Goal: Information Seeking & Learning: Find specific fact

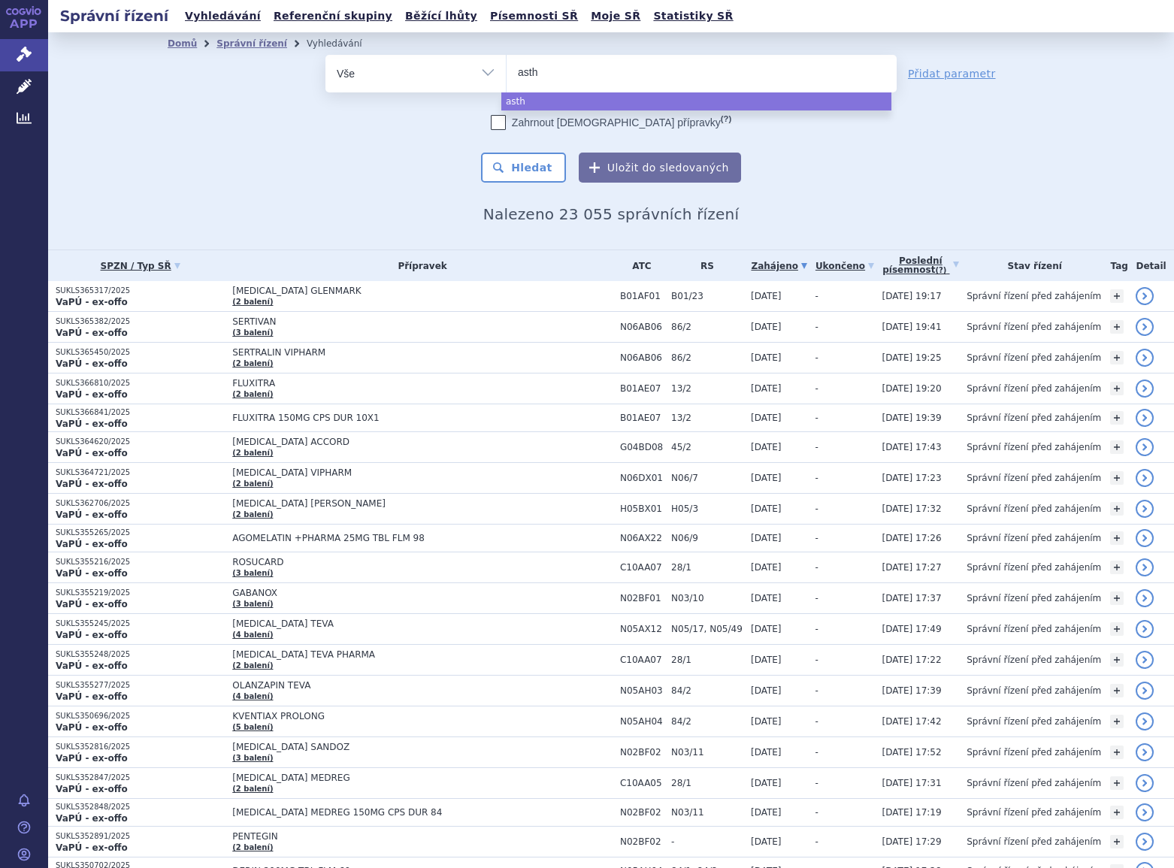
select select
type input "asthme"
type input "asthmex"
select select "asthmex"
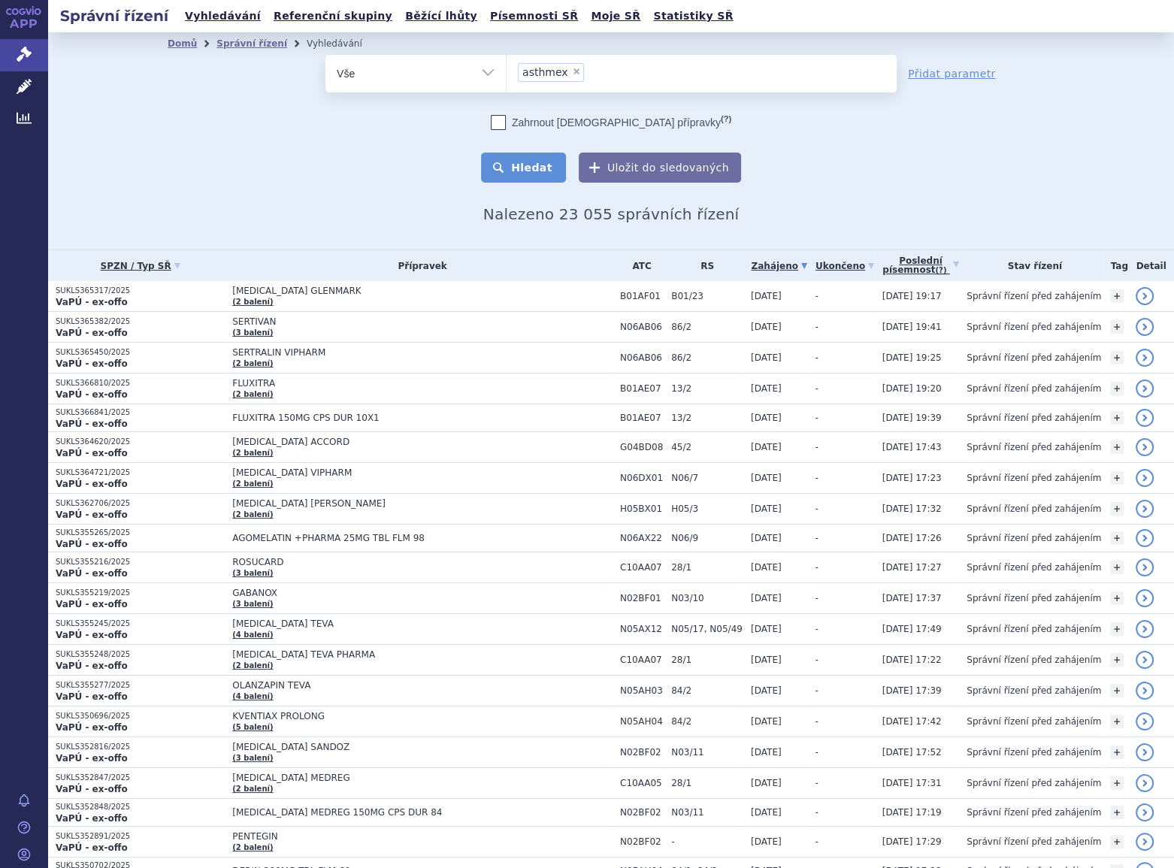
click at [534, 176] on button "Hledat" at bounding box center [523, 168] width 85 height 30
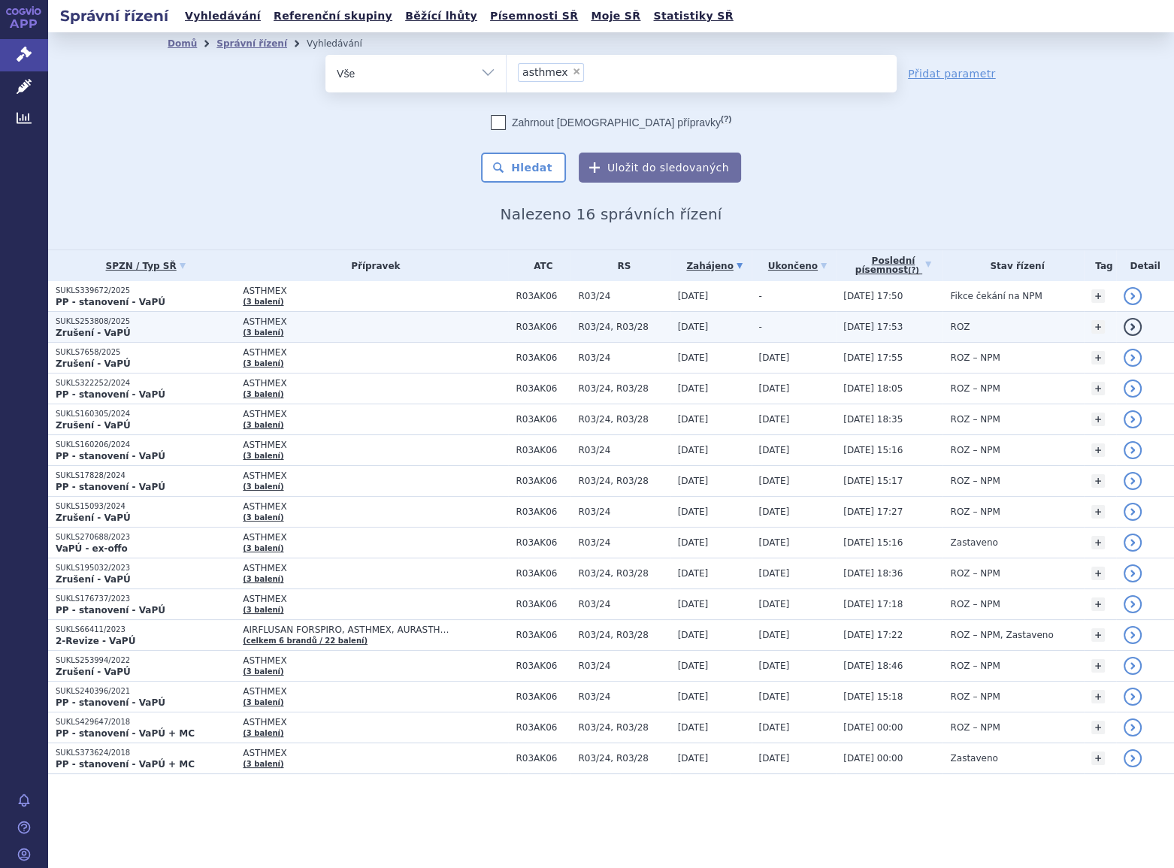
click at [596, 328] on span "R03/24, R03/28" at bounding box center [624, 327] width 92 height 11
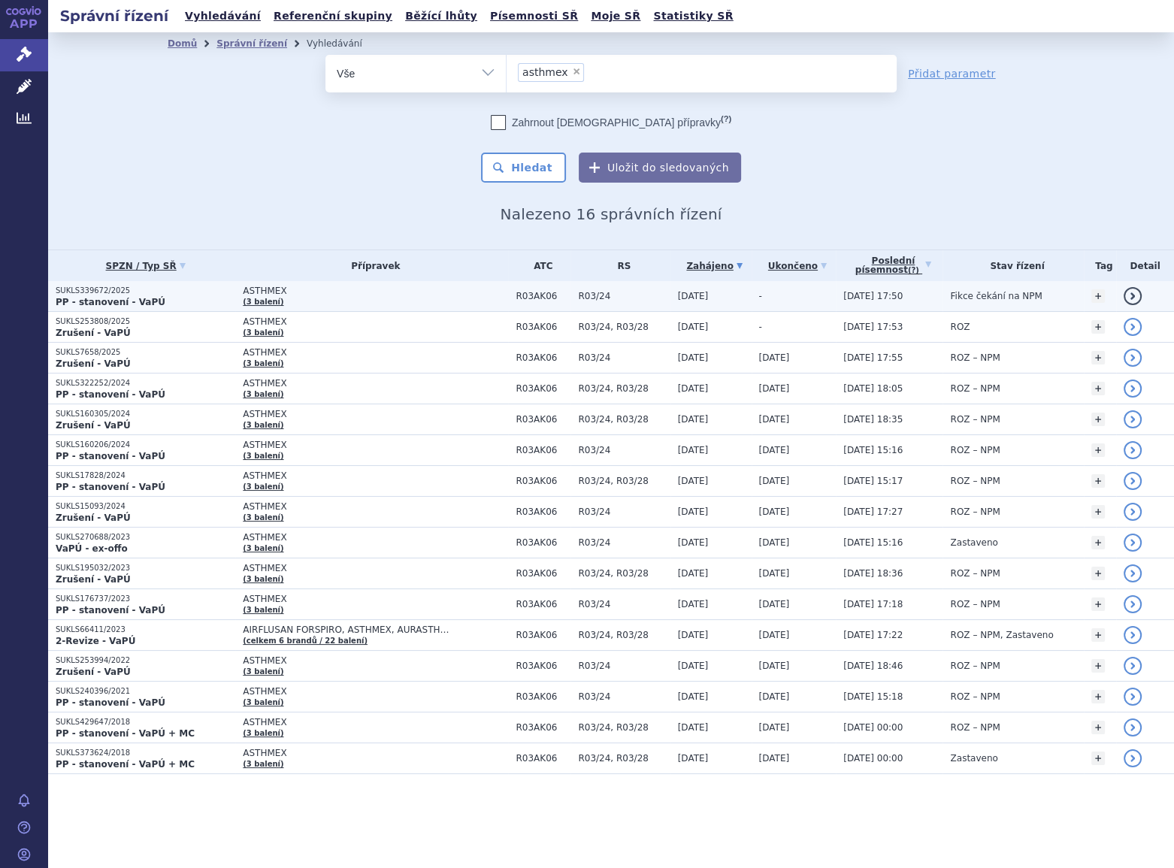
click at [325, 292] on span "ASTHMEX" at bounding box center [375, 291] width 265 height 11
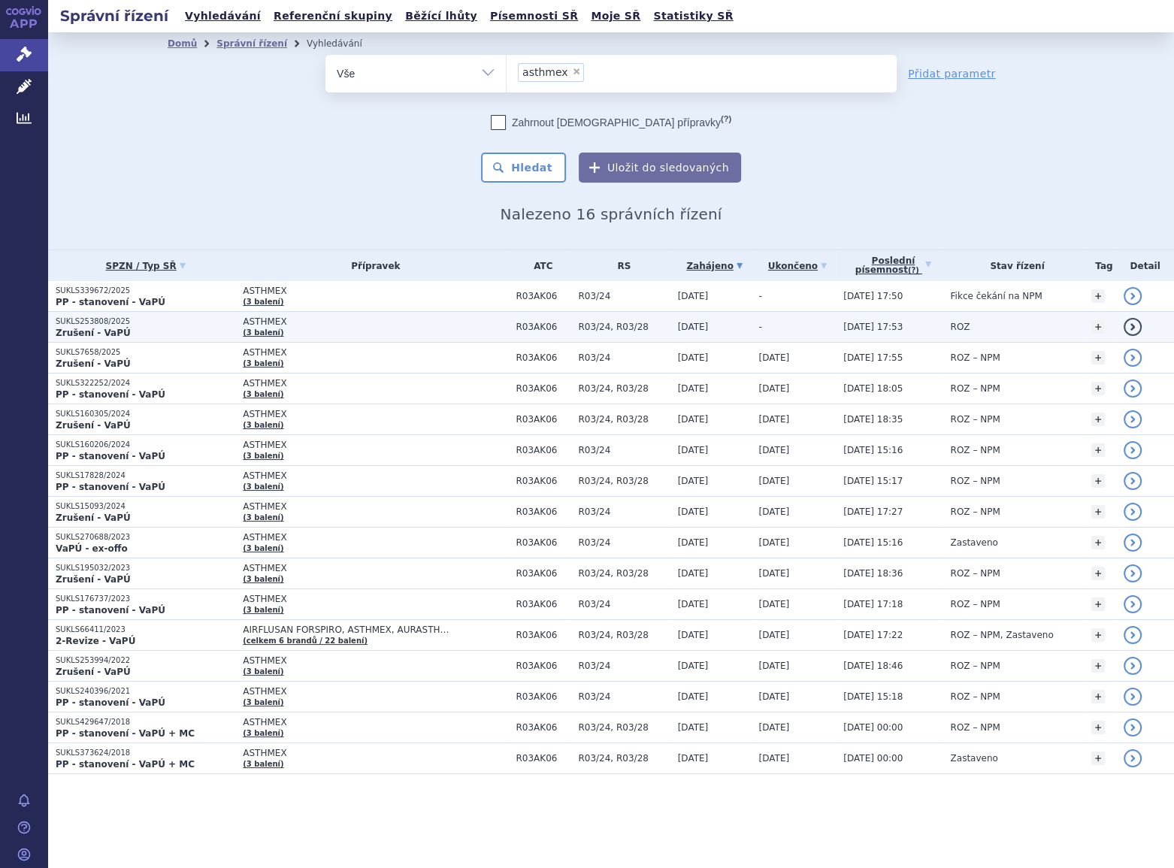
click at [387, 326] on span "ASTHMEX" at bounding box center [375, 321] width 265 height 11
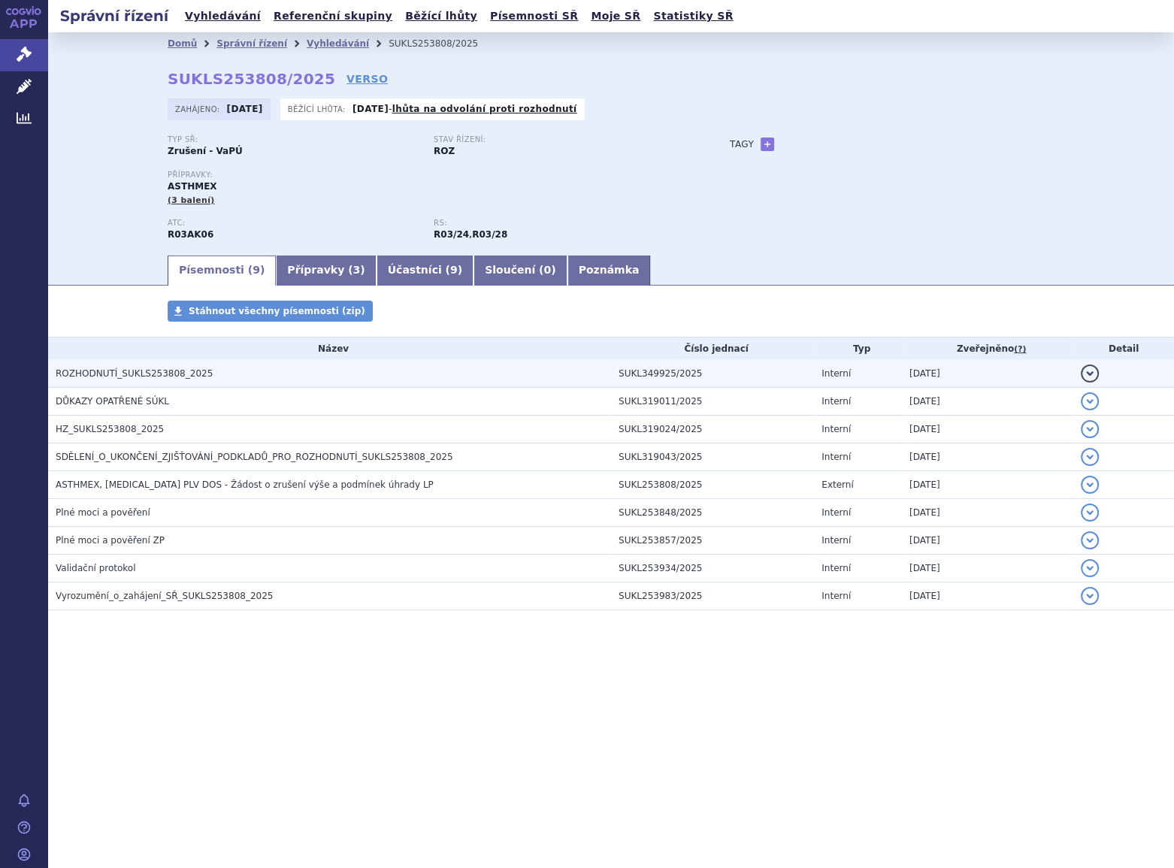
click at [235, 372] on h3 "ROZHODNUTÍ_SUKLS253808_2025" at bounding box center [333, 373] width 555 height 15
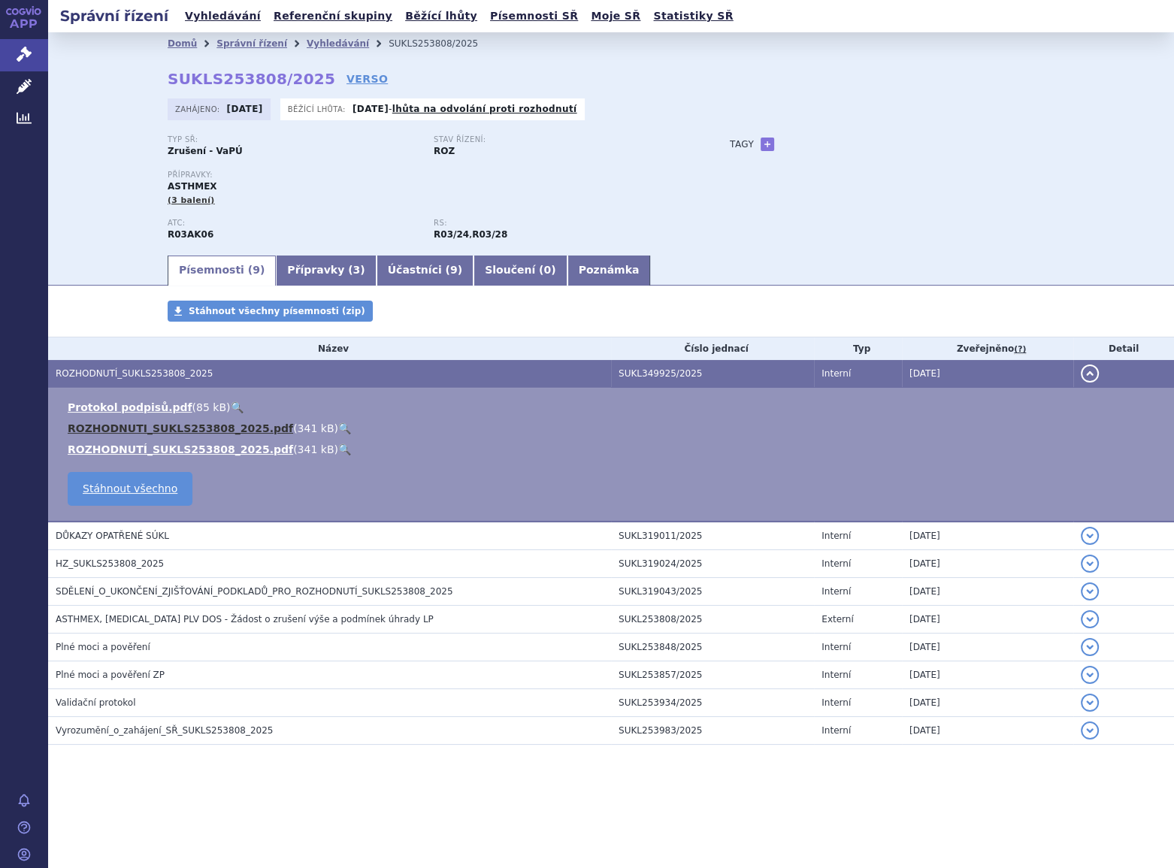
click at [194, 429] on link "ROZHODNUTI_SUKLS253808_2025.pdf" at bounding box center [180, 428] width 225 height 12
